Goal: Information Seeking & Learning: Learn about a topic

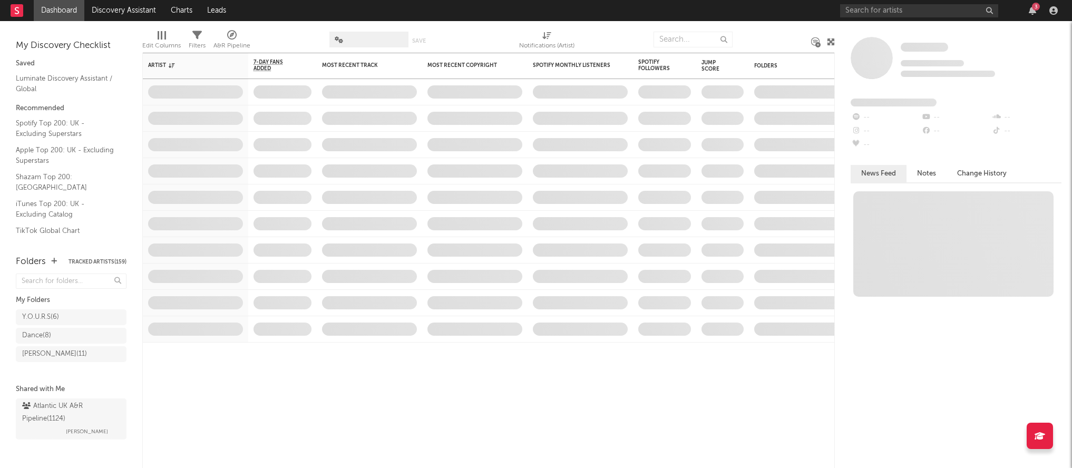
click at [66, 320] on div "Y.O.U.R.S ( 6 )" at bounding box center [60, 317] width 77 height 13
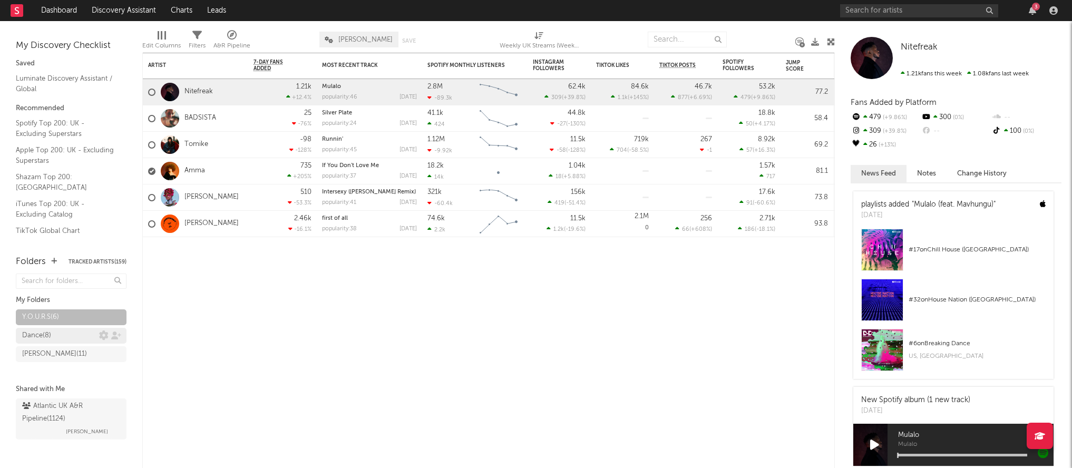
click at [67, 335] on div "Dance ( 8 )" at bounding box center [60, 335] width 77 height 13
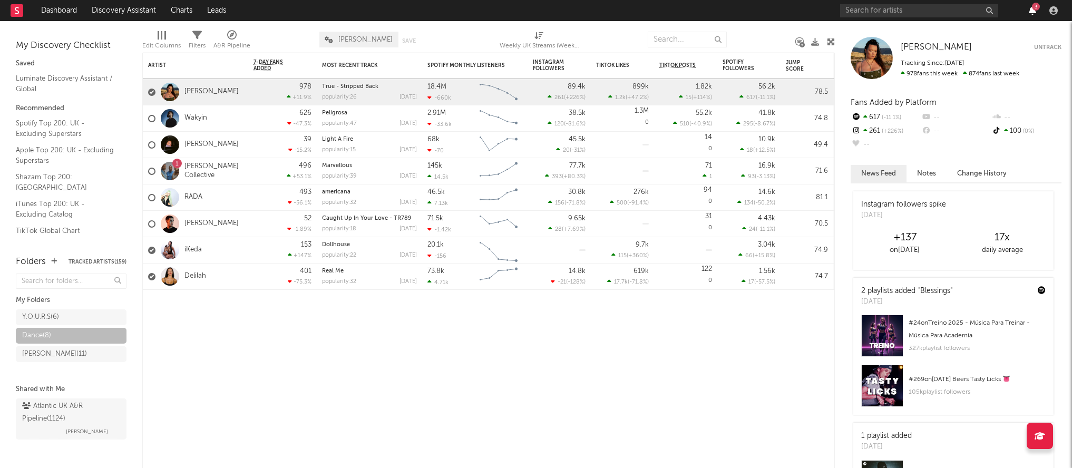
click at [1029, 13] on icon "button" at bounding box center [1031, 10] width 7 height 8
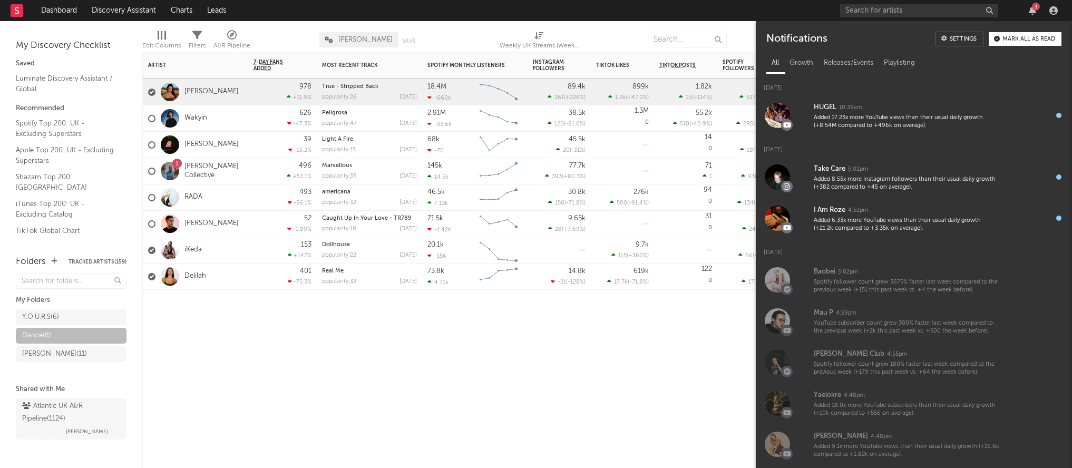
click at [620, 329] on div "Artist Notifications 7-Day Fans Added WoW % Change Most Recent Track Popularity…" at bounding box center [488, 260] width 692 height 415
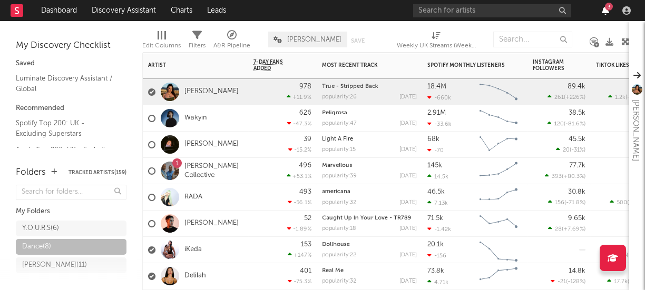
click at [607, 11] on icon "button" at bounding box center [605, 10] width 7 height 8
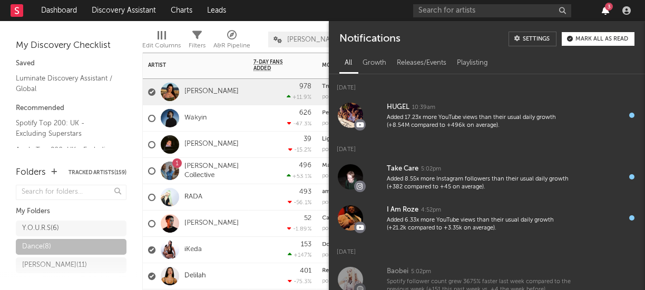
click at [606, 11] on icon "button" at bounding box center [605, 10] width 7 height 8
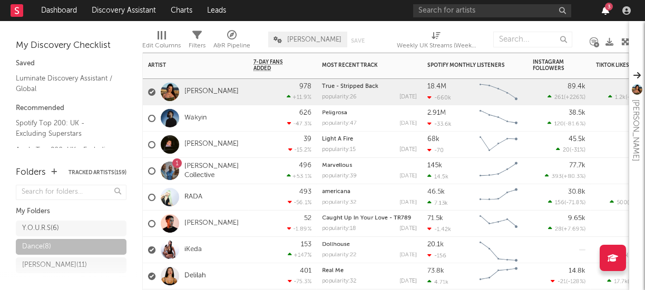
click at [606, 11] on icon "button" at bounding box center [605, 10] width 7 height 8
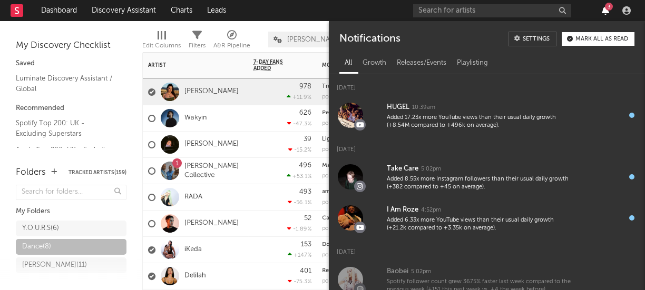
click at [606, 11] on icon "button" at bounding box center [605, 10] width 7 height 8
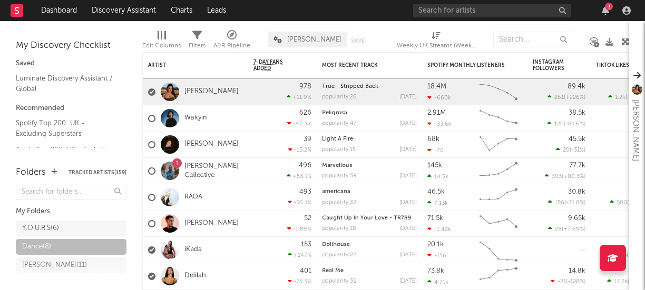
click at [610, 14] on div "3" at bounding box center [605, 10] width 16 height 8
click at [605, 13] on icon "button" at bounding box center [605, 10] width 7 height 8
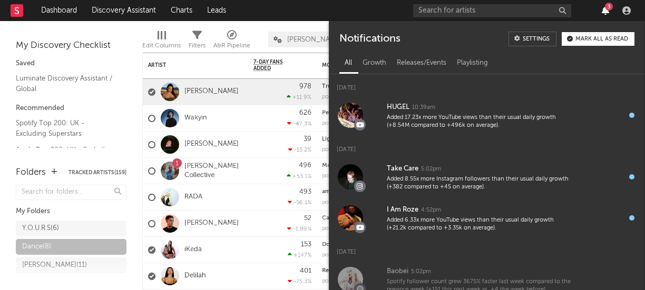
click at [605, 12] on icon "button" at bounding box center [605, 10] width 7 height 8
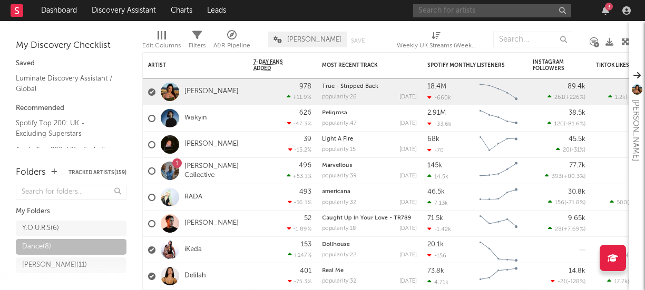
click at [441, 12] on input "text" at bounding box center [492, 10] width 158 height 13
click at [459, 10] on input "k's" at bounding box center [492, 10] width 158 height 13
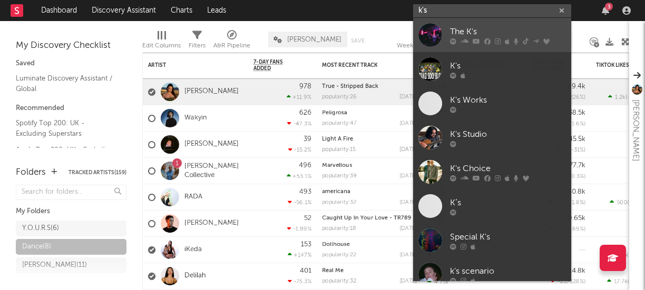
type input "k's"
click at [454, 31] on div "The K's" at bounding box center [508, 31] width 116 height 13
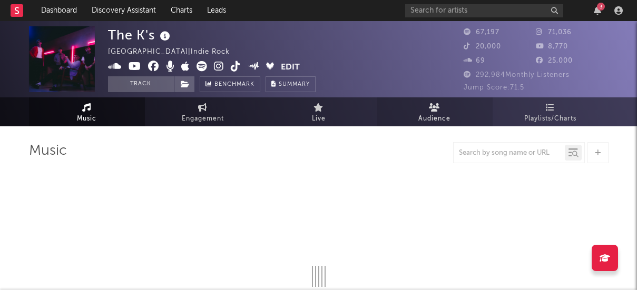
select select "6m"
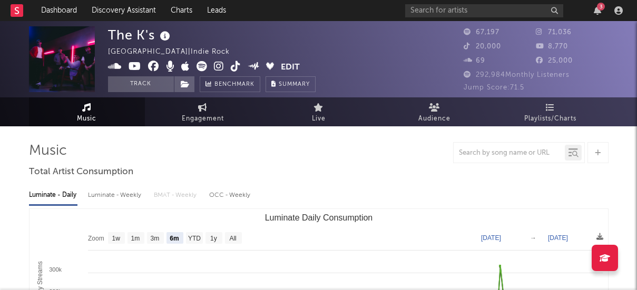
click at [233, 70] on icon at bounding box center [236, 66] width 10 height 11
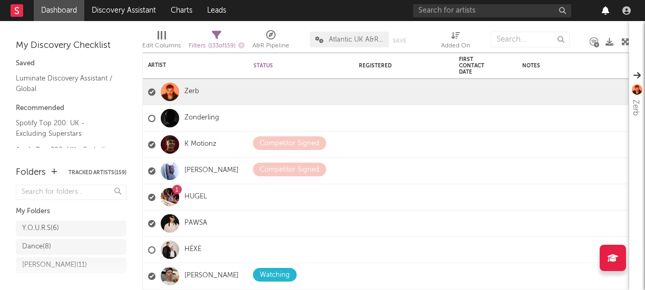
click at [605, 13] on icon "button" at bounding box center [605, 10] width 7 height 8
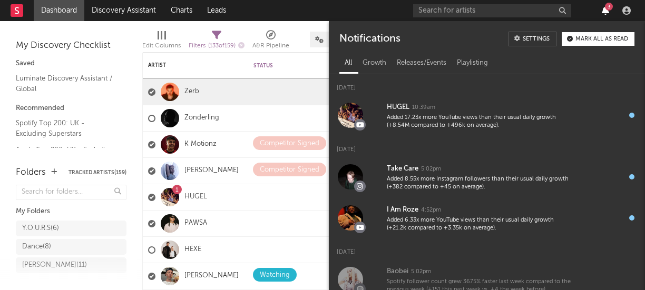
click at [605, 13] on icon "button" at bounding box center [605, 10] width 7 height 8
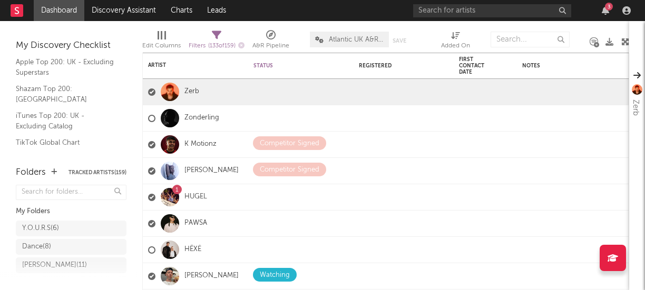
scroll to position [87, 0]
click at [62, 93] on link "Shazam Top 200: [GEOGRAPHIC_DATA]" at bounding box center [66, 95] width 100 height 22
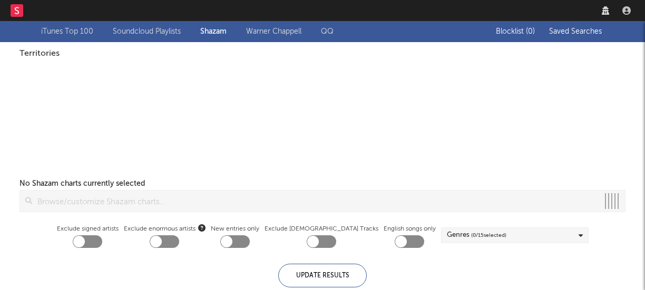
checkbox input "true"
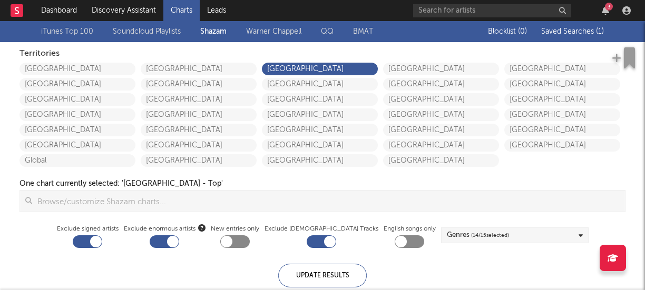
click at [605, 8] on div "3" at bounding box center [609, 7] width 8 height 8
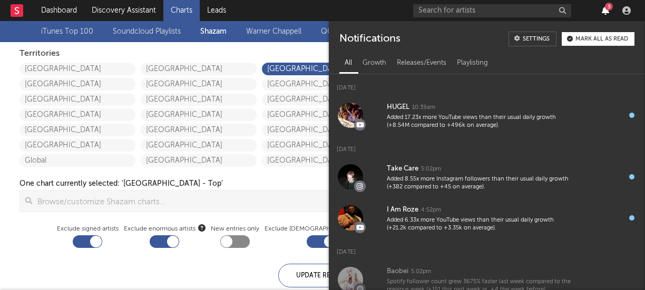
click at [602, 11] on icon "button" at bounding box center [605, 10] width 7 height 8
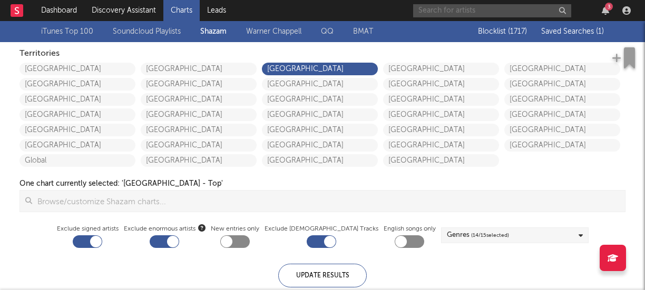
click at [462, 16] on input "text" at bounding box center [492, 10] width 158 height 13
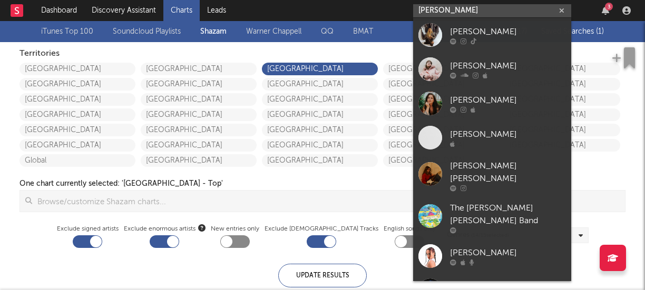
type input "fliss"
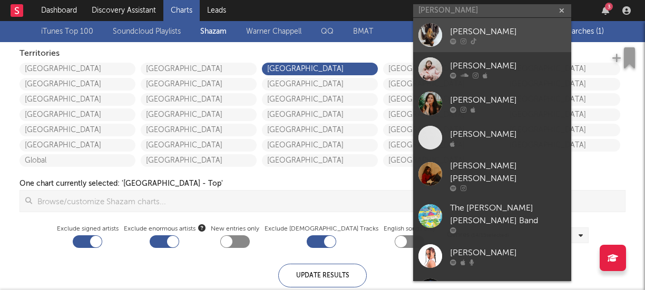
click at [460, 30] on div "fliss" at bounding box center [508, 31] width 116 height 13
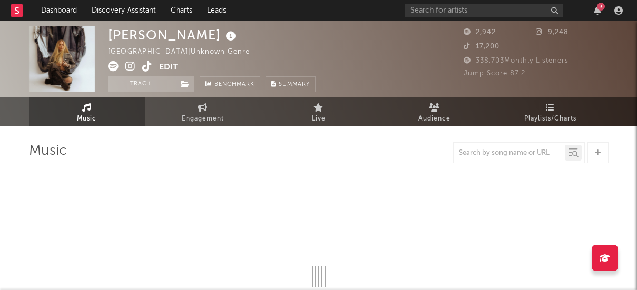
select select "1w"
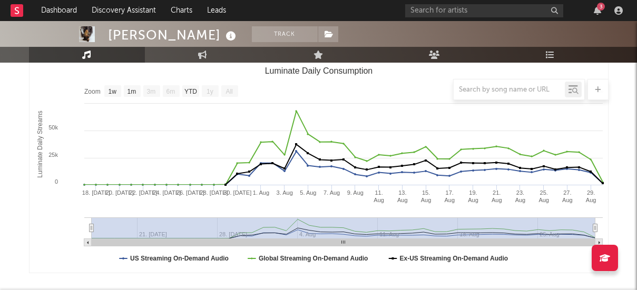
scroll to position [138, 0]
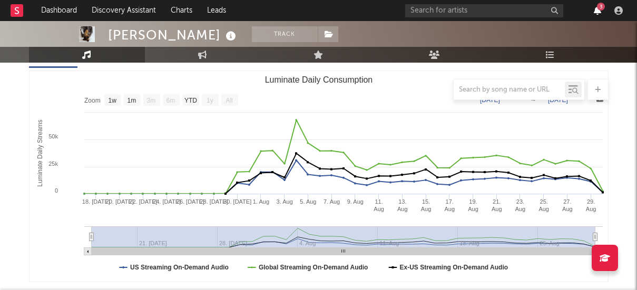
click at [597, 11] on icon "button" at bounding box center [597, 10] width 7 height 8
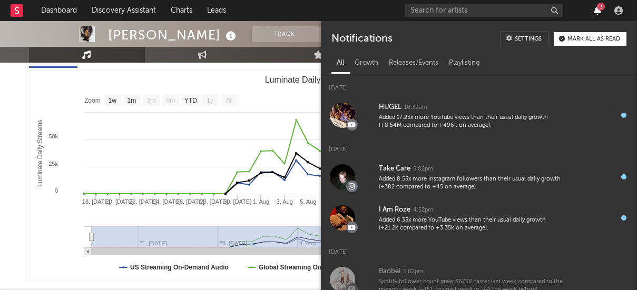
click at [597, 11] on icon "button" at bounding box center [597, 10] width 7 height 8
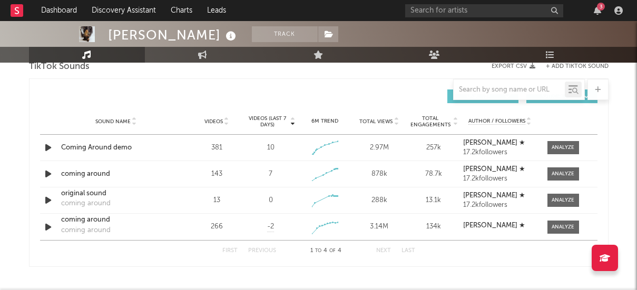
scroll to position [559, 0]
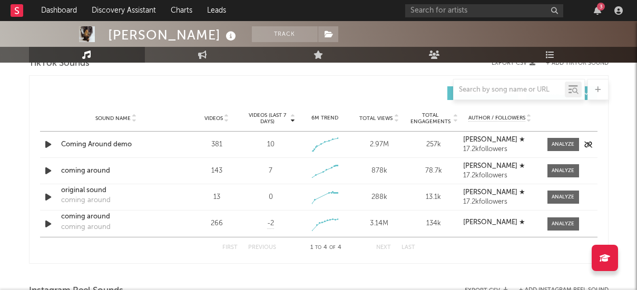
click at [44, 143] on icon "button" at bounding box center [48, 144] width 11 height 13
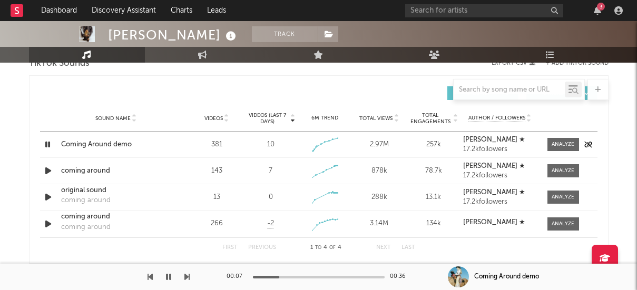
click at [178, 146] on div "Sound Name Coming Around demo Videos 381 Videos (last 7 days) 10 Weekly Growth …" at bounding box center [318, 145] width 557 height 26
click at [79, 144] on div "Coming Around demo" at bounding box center [116, 145] width 110 height 11
